Goal: Navigation & Orientation: Locate item on page

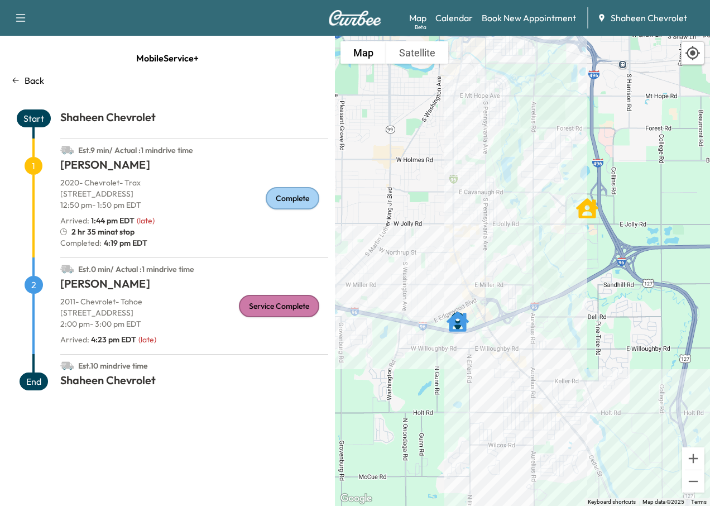
click at [460, 328] on icon "Christopher Buller" at bounding box center [458, 322] width 22 height 22
click at [483, 390] on div "To activate drag with keyboard, press Alt + Enter. Once in keyboard drag state,…" at bounding box center [522, 271] width 375 height 470
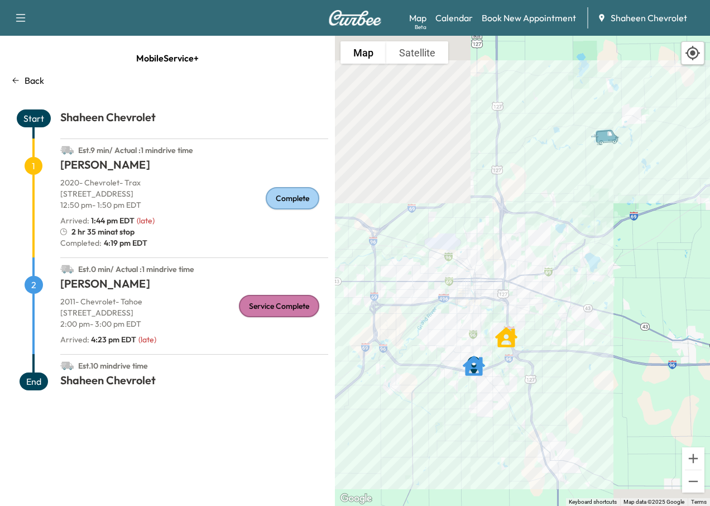
click at [605, 139] on icon "Van" at bounding box center [606, 135] width 23 height 13
click at [617, 190] on div "To activate drag with keyboard, press Alt + Enter. Once in keyboard drag state,…" at bounding box center [522, 271] width 375 height 470
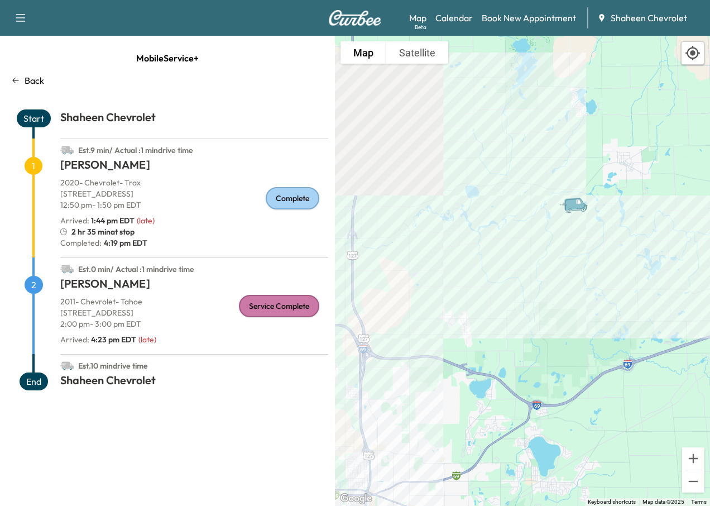
drag, startPoint x: 616, startPoint y: 151, endPoint x: 591, endPoint y: 275, distance: 126.8
click at [591, 275] on div "To activate drag with keyboard, press Alt + Enter. Once in keyboard drag state,…" at bounding box center [522, 271] width 375 height 470
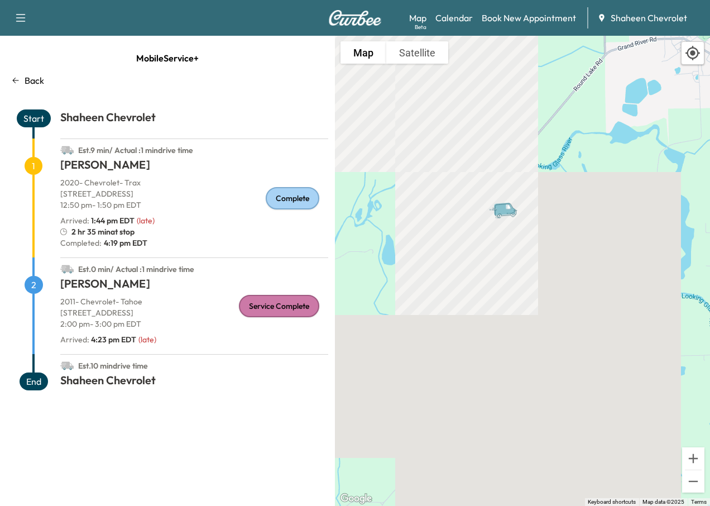
drag, startPoint x: 580, startPoint y: 170, endPoint x: 602, endPoint y: 349, distance: 179.5
click at [602, 349] on div "To activate drag with keyboard, press Alt + Enter. Once in keyboard drag state,…" at bounding box center [522, 271] width 375 height 470
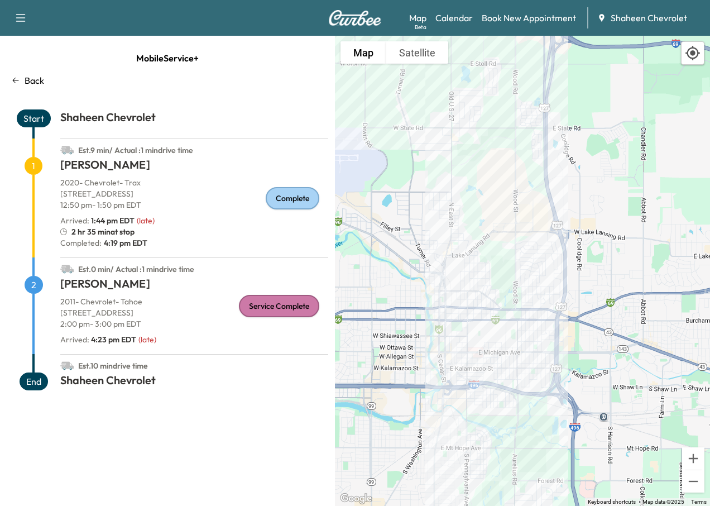
drag, startPoint x: 523, startPoint y: 170, endPoint x: 514, endPoint y: 520, distance: 349.8
click at [514, 505] on html "Support Log Out Map Beta Calendar Book New Appointment Shaheen Chevrolet Mobile…" at bounding box center [355, 253] width 710 height 506
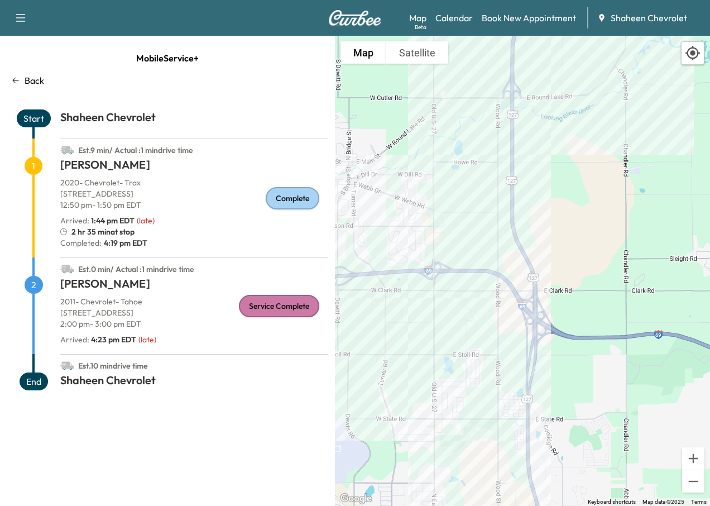
drag, startPoint x: 642, startPoint y: 73, endPoint x: 596, endPoint y: 394, distance: 323.9
click at [606, 421] on div "To activate drag with keyboard, press Alt + Enter. Once in keyboard drag state,…" at bounding box center [522, 271] width 375 height 470
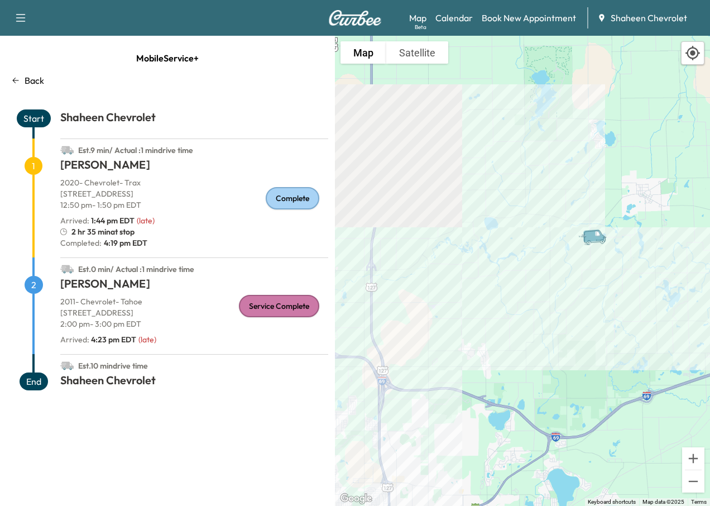
drag, startPoint x: 678, startPoint y: 208, endPoint x: 552, endPoint y: 284, distance: 147.1
click at [529, 291] on div "To activate drag with keyboard, press Alt + Enter. Once in keyboard drag state,…" at bounding box center [522, 271] width 375 height 470
click at [595, 238] on icon "Van" at bounding box center [594, 234] width 23 height 13
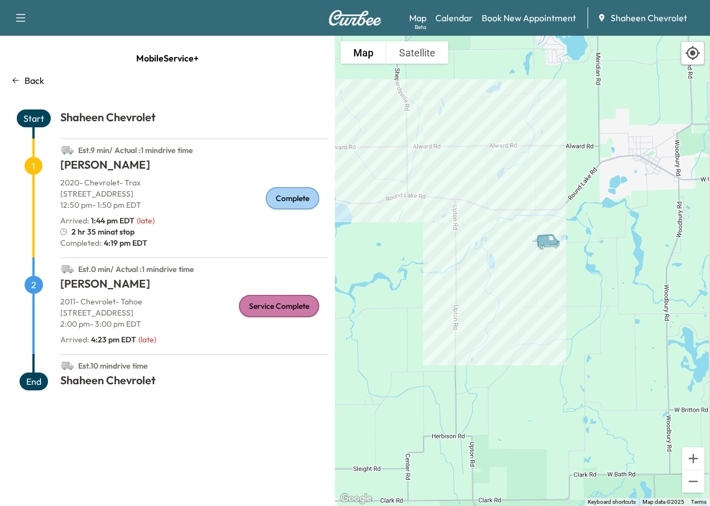
drag, startPoint x: 640, startPoint y: 188, endPoint x: 616, endPoint y: 249, distance: 64.9
click at [619, 252] on div "To activate drag with keyboard, press Alt + Enter. Once in keyboard drag state,…" at bounding box center [522, 271] width 375 height 470
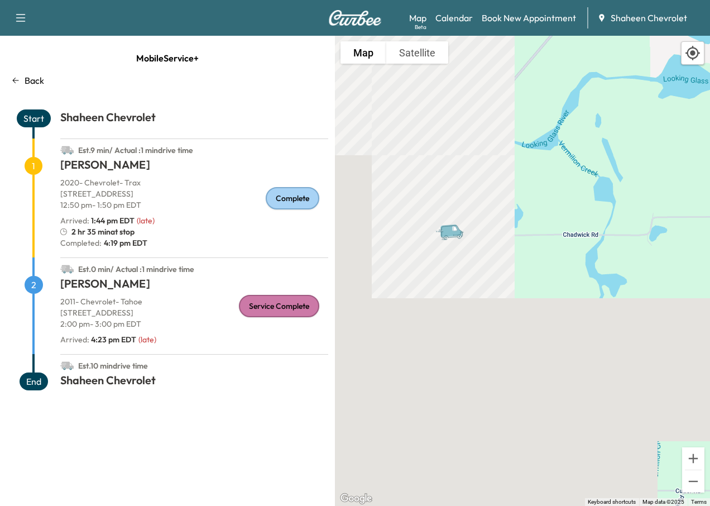
drag, startPoint x: 512, startPoint y: 199, endPoint x: 612, endPoint y: 207, distance: 99.8
click at [612, 207] on div "To activate drag with keyboard, press Alt + Enter. Once in keyboard drag state,…" at bounding box center [522, 271] width 375 height 470
click at [413, 59] on button "Satellite" at bounding box center [418, 52] width 62 height 22
